Goal: Task Accomplishment & Management: Manage account settings

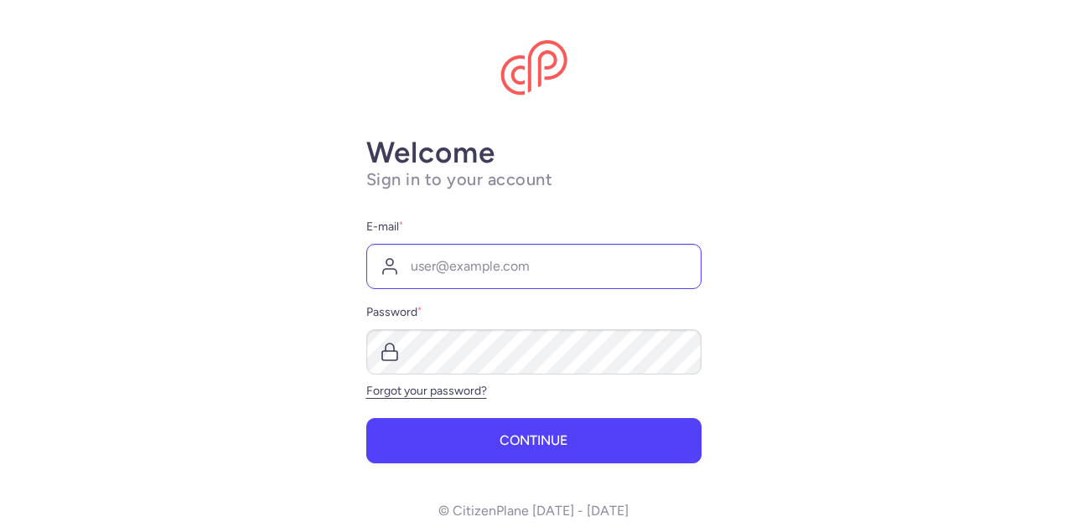
scroll to position [23, 0]
type input "[PERSON_NAME][EMAIL_ADDRESS][DOMAIN_NAME]"
click at [660, 390] on div "Forgot your password?" at bounding box center [533, 391] width 335 height 13
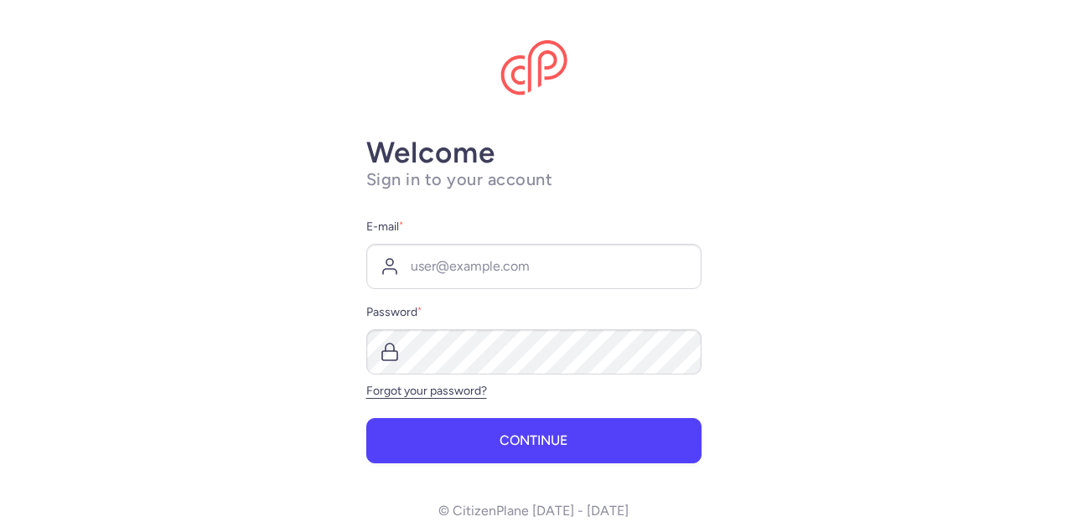
click at [515, 189] on h1 "Sign in to your account" at bounding box center [533, 179] width 335 height 21
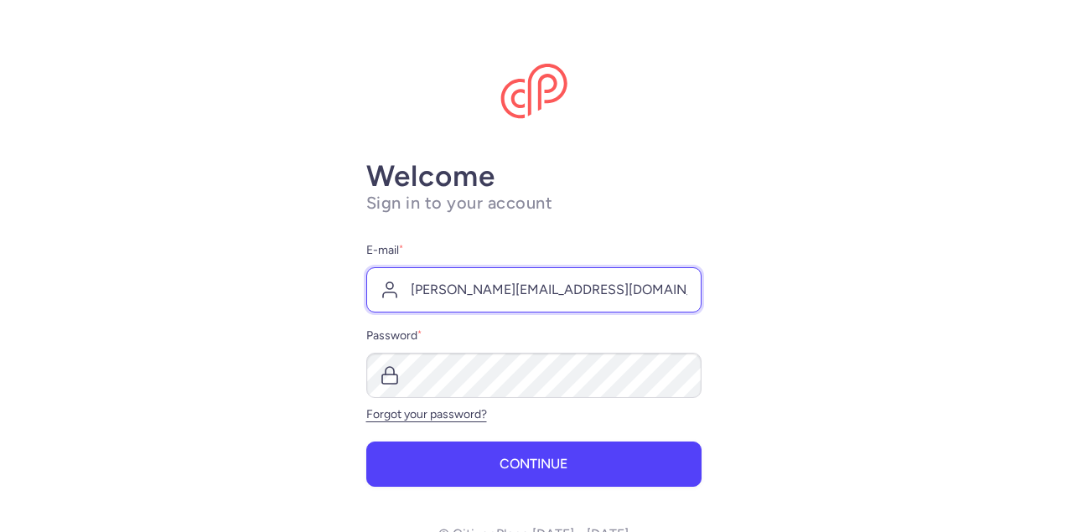
type input "claudio.bazeu@gmail.com"
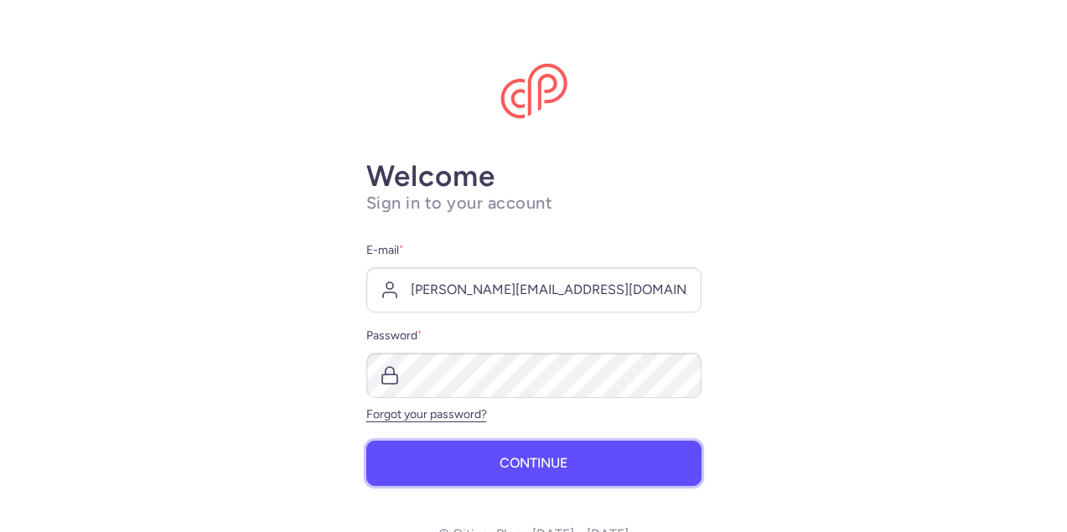
click at [523, 461] on span "Continue" at bounding box center [534, 463] width 68 height 15
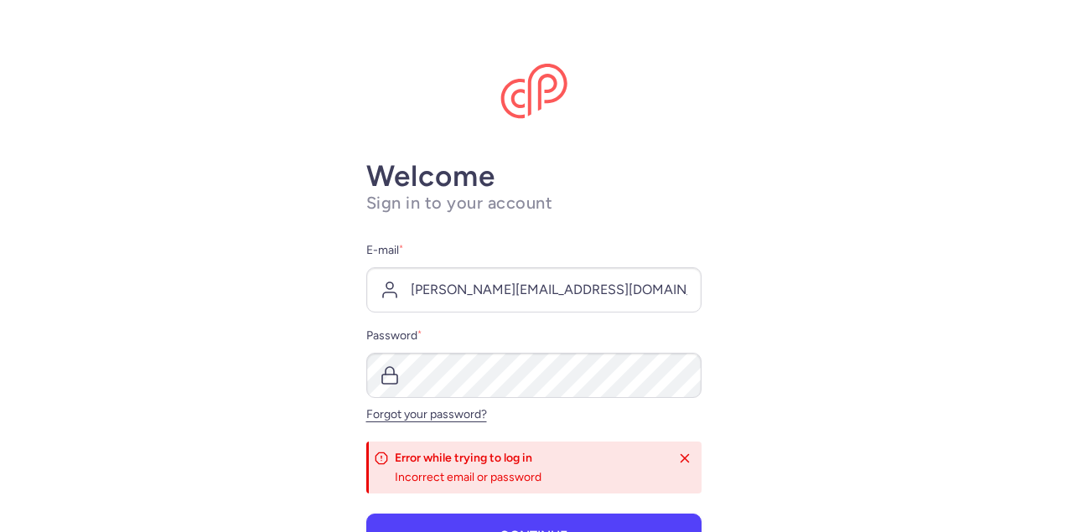
click at [531, 81] on img at bounding box center [534, 91] width 67 height 55
